Goal: Understand process/instructions: Learn how to perform a task or action

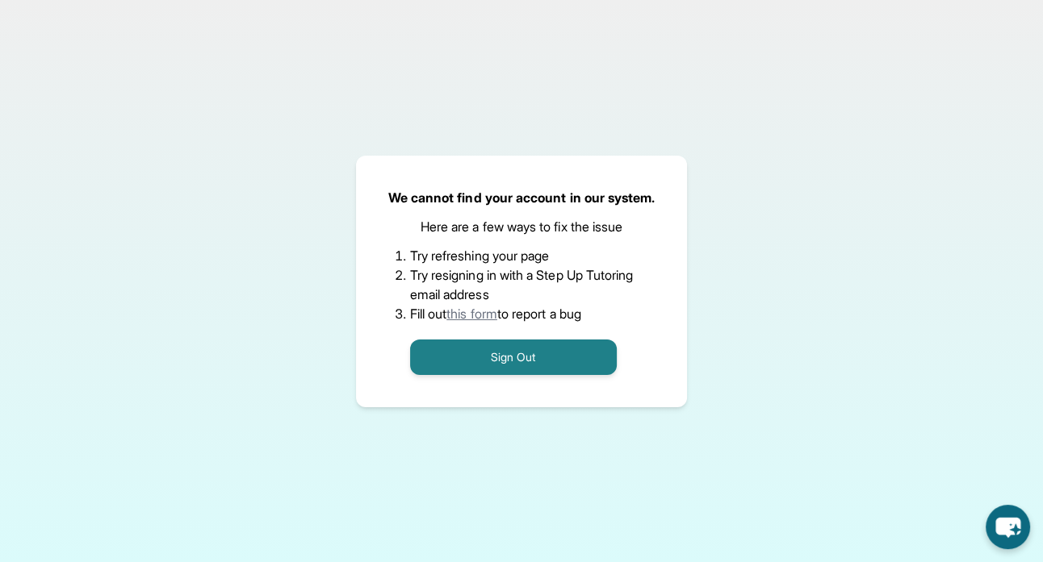
click at [477, 309] on link "this form" at bounding box center [471, 314] width 51 height 16
click at [467, 316] on link "this form" at bounding box center [471, 314] width 51 height 16
click at [268, 260] on div "We cannot find your account in our system. Here are a few ways to fix the issue…" at bounding box center [521, 281] width 1043 height 562
